Goal: Find specific page/section: Find specific page/section

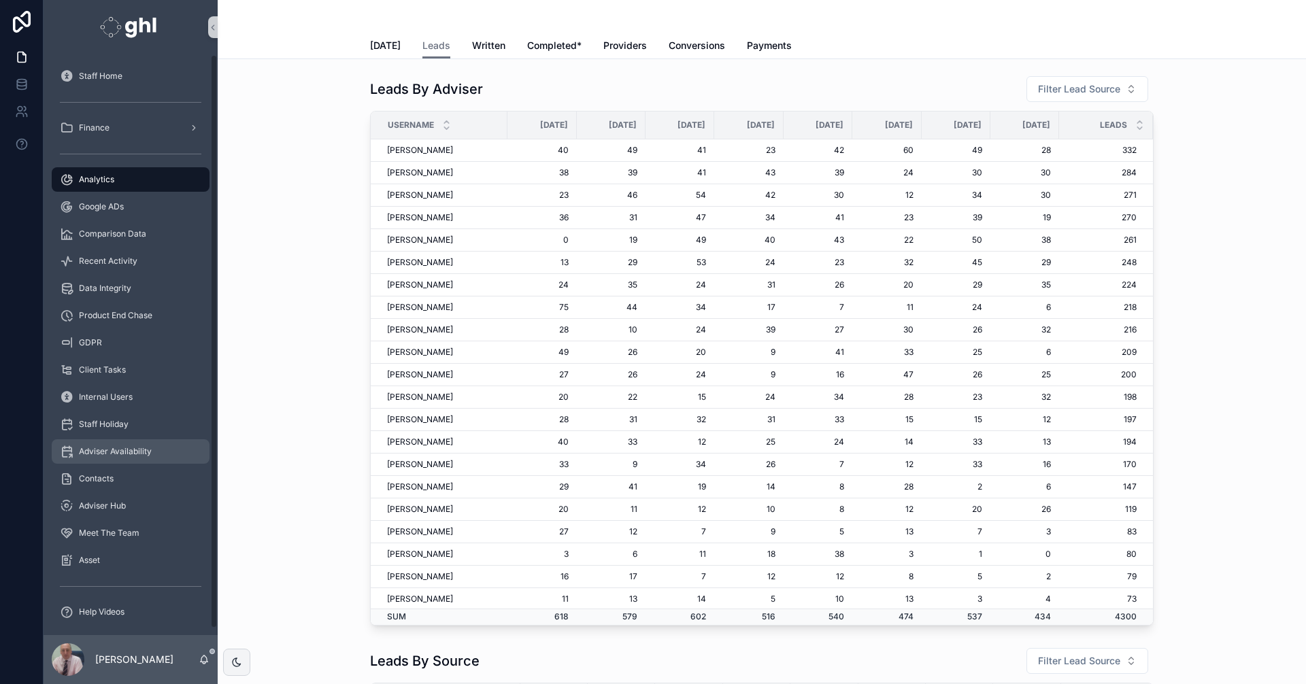
scroll to position [2203, 0]
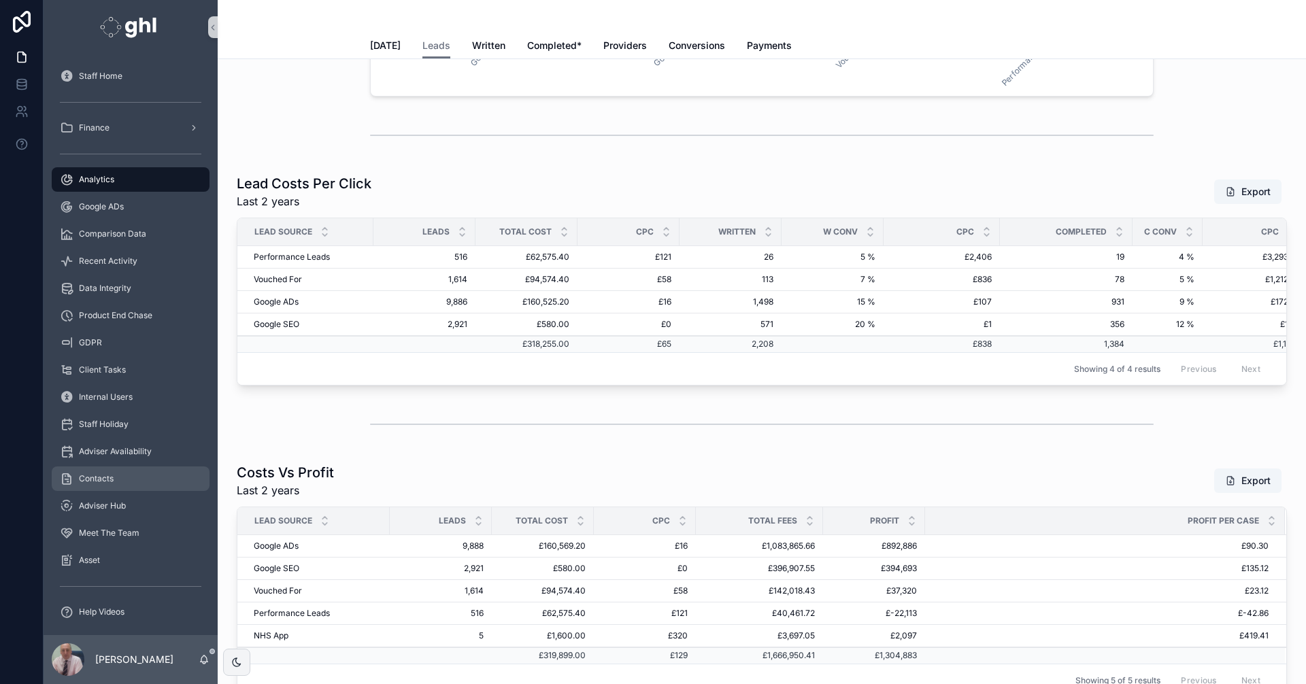
click at [106, 475] on span "Contacts" at bounding box center [96, 478] width 35 height 11
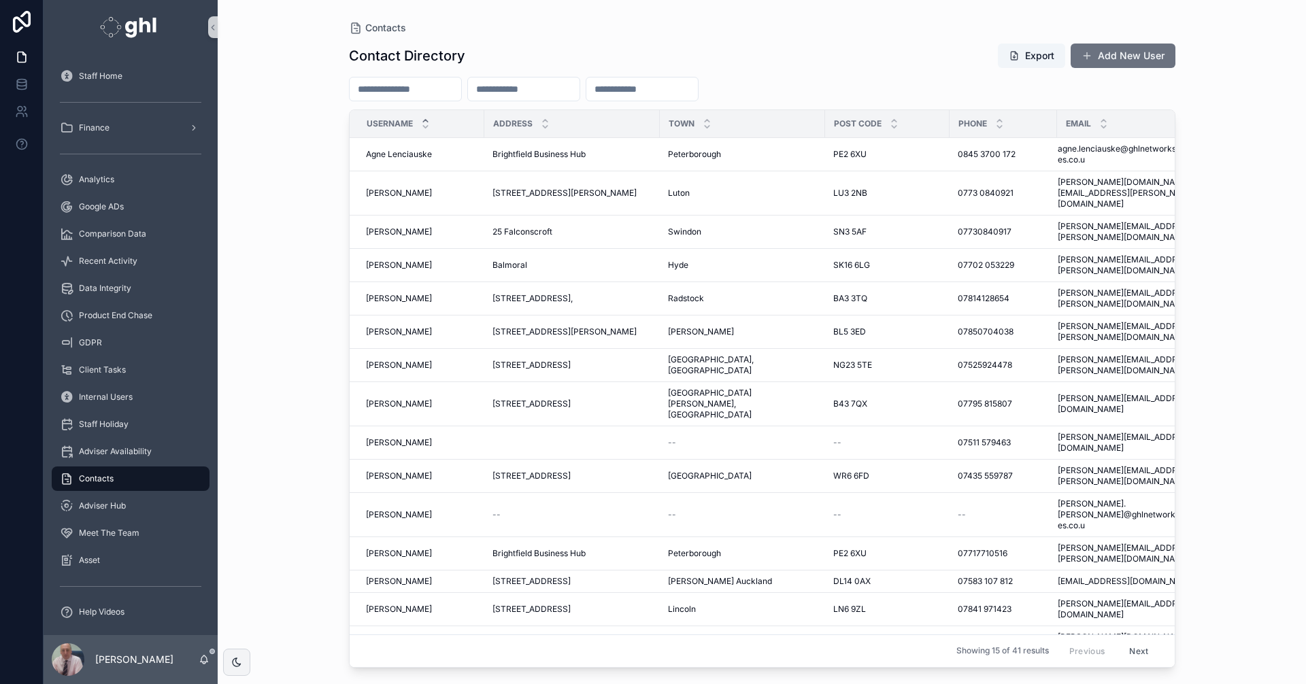
click at [1138, 641] on button "Next" at bounding box center [1139, 651] width 38 height 21
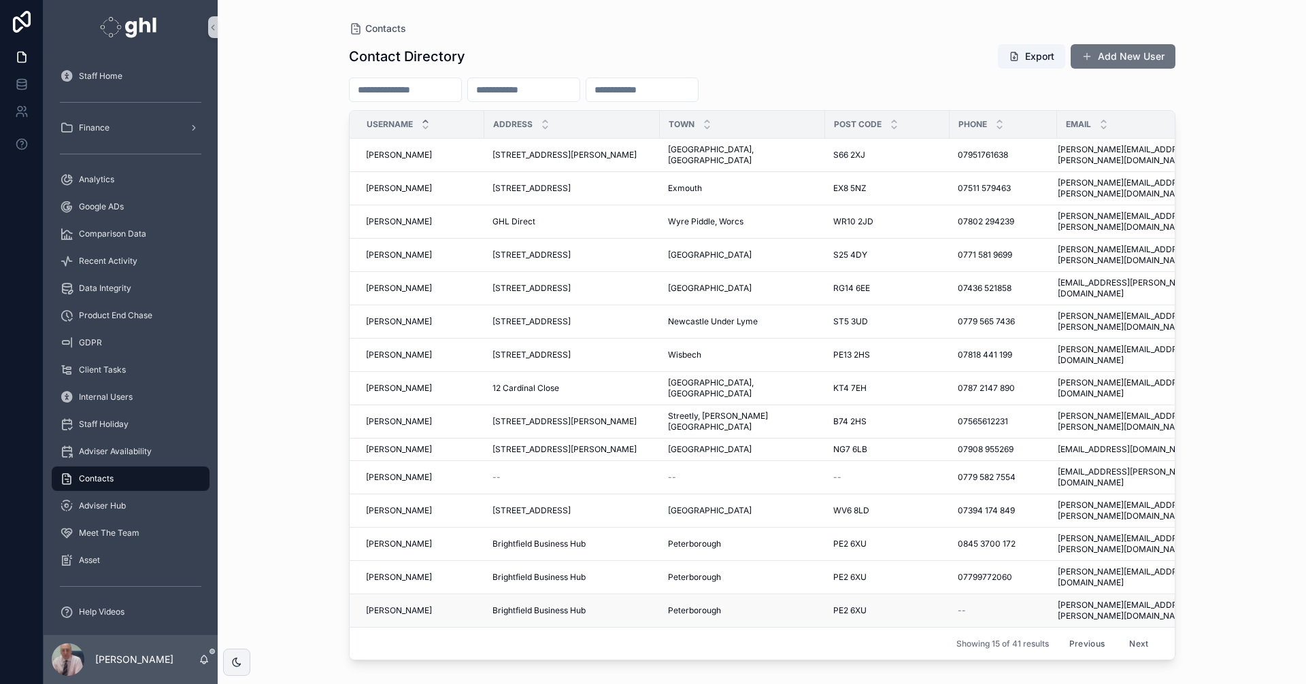
click at [1139, 600] on span "[PERSON_NAME][EMAIL_ADDRESS][PERSON_NAME][DOMAIN_NAME]" at bounding box center [1129, 611] width 142 height 22
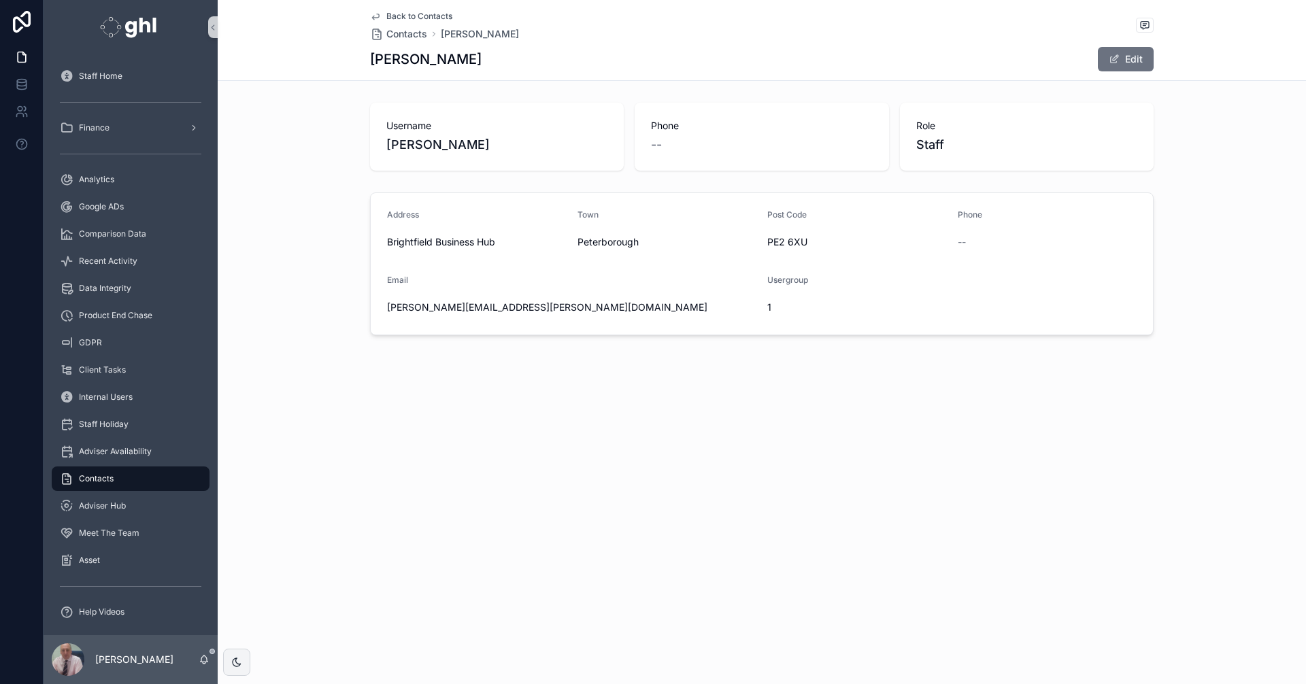
click at [412, 10] on div "Back to Contacts Contacts [PERSON_NAME] Edit" at bounding box center [762, 40] width 784 height 80
click at [412, 12] on span "Back to Contacts" at bounding box center [419, 16] width 66 height 11
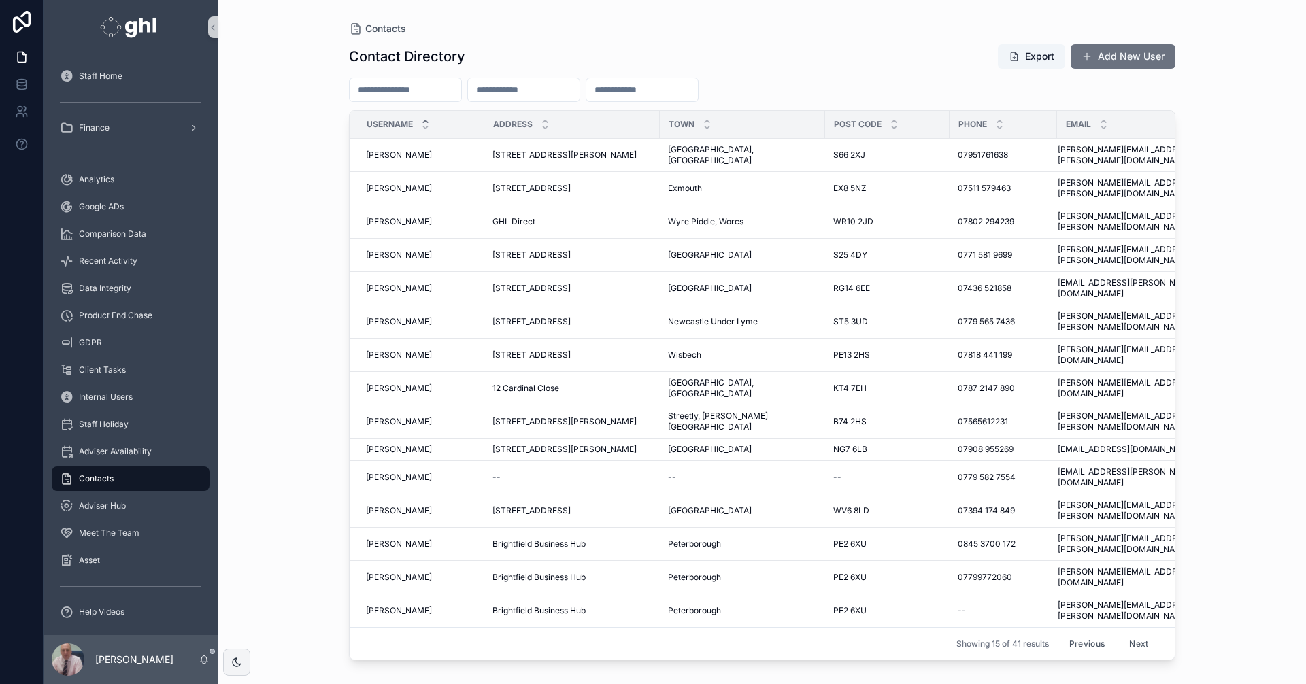
click at [443, 88] on input "scrollable content" at bounding box center [406, 89] width 112 height 19
click at [431, 85] on input "scrollable content" at bounding box center [406, 89] width 112 height 19
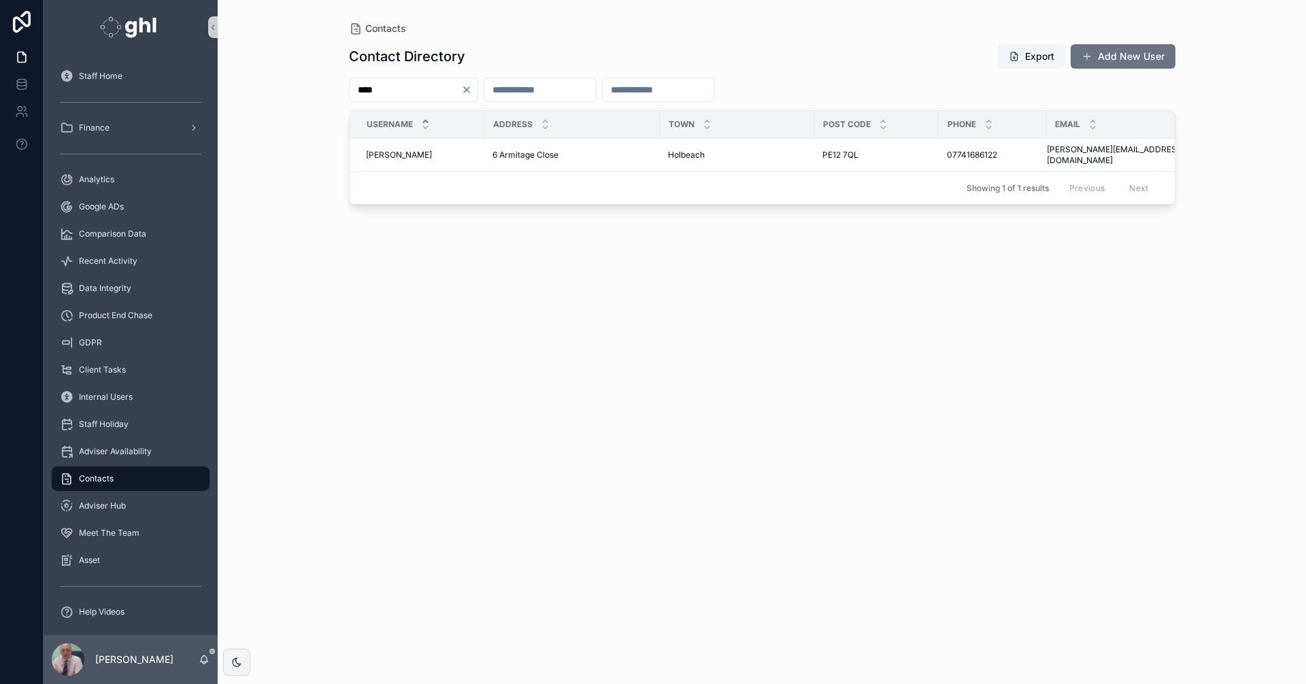
type input "*****"
